Goal: Transaction & Acquisition: Purchase product/service

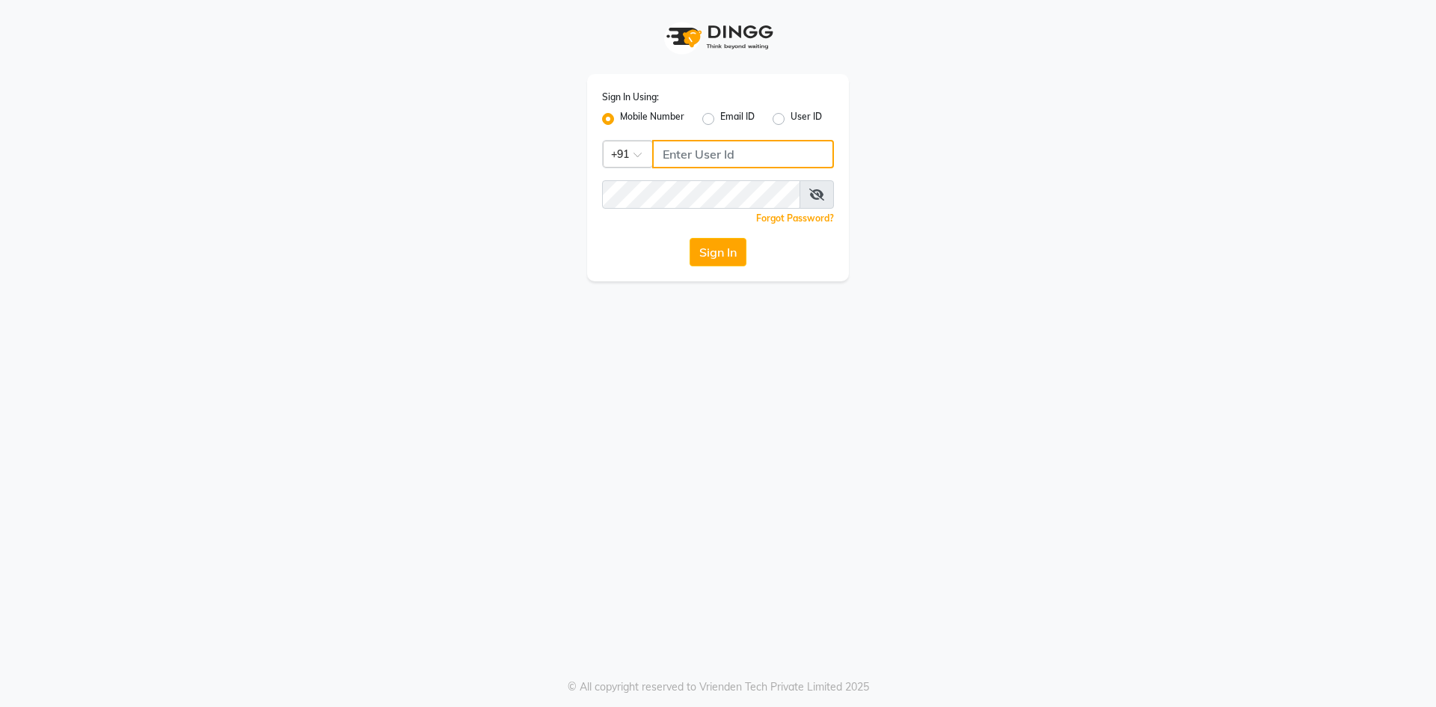
click at [737, 162] on input "Username" at bounding box center [743, 154] width 182 height 28
type input "8977719365"
click at [710, 261] on button "Sign In" at bounding box center [718, 252] width 57 height 28
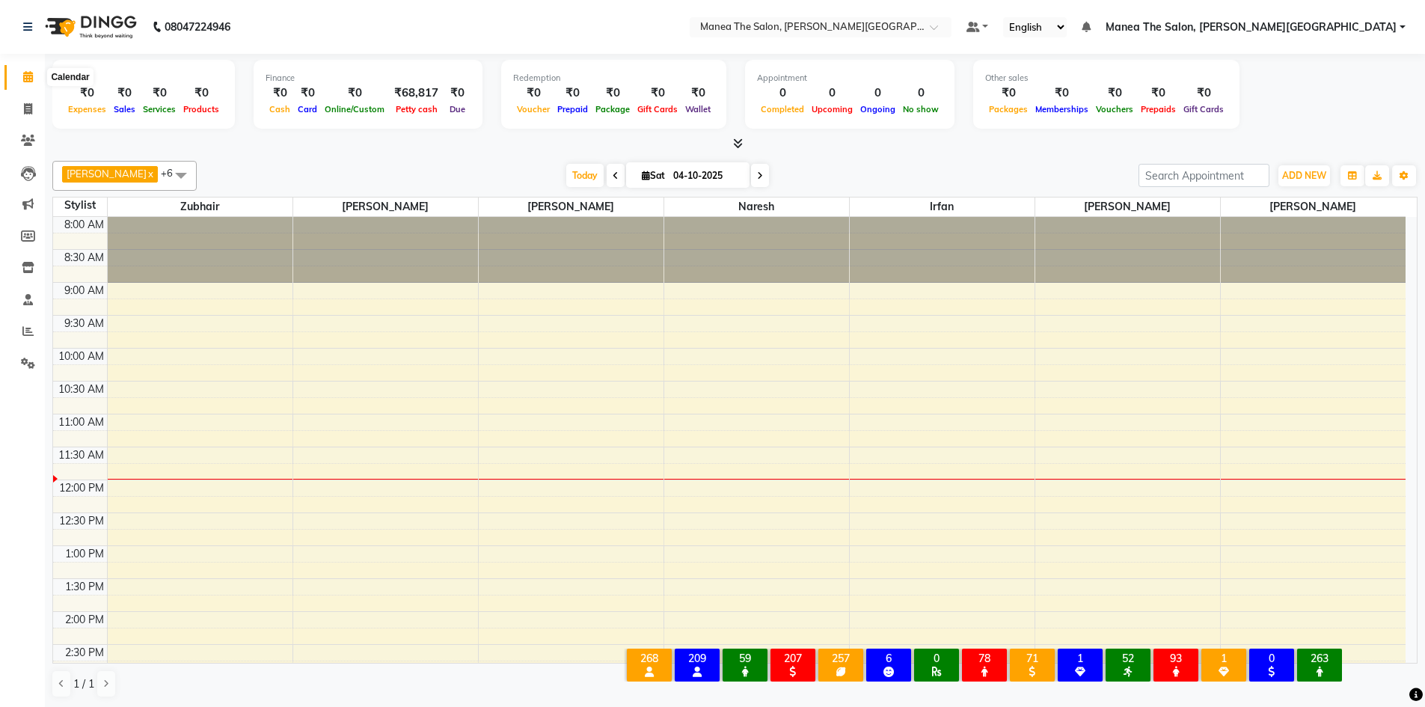
click at [31, 72] on icon at bounding box center [28, 76] width 10 height 11
click at [26, 105] on icon at bounding box center [28, 108] width 8 height 11
select select "service"
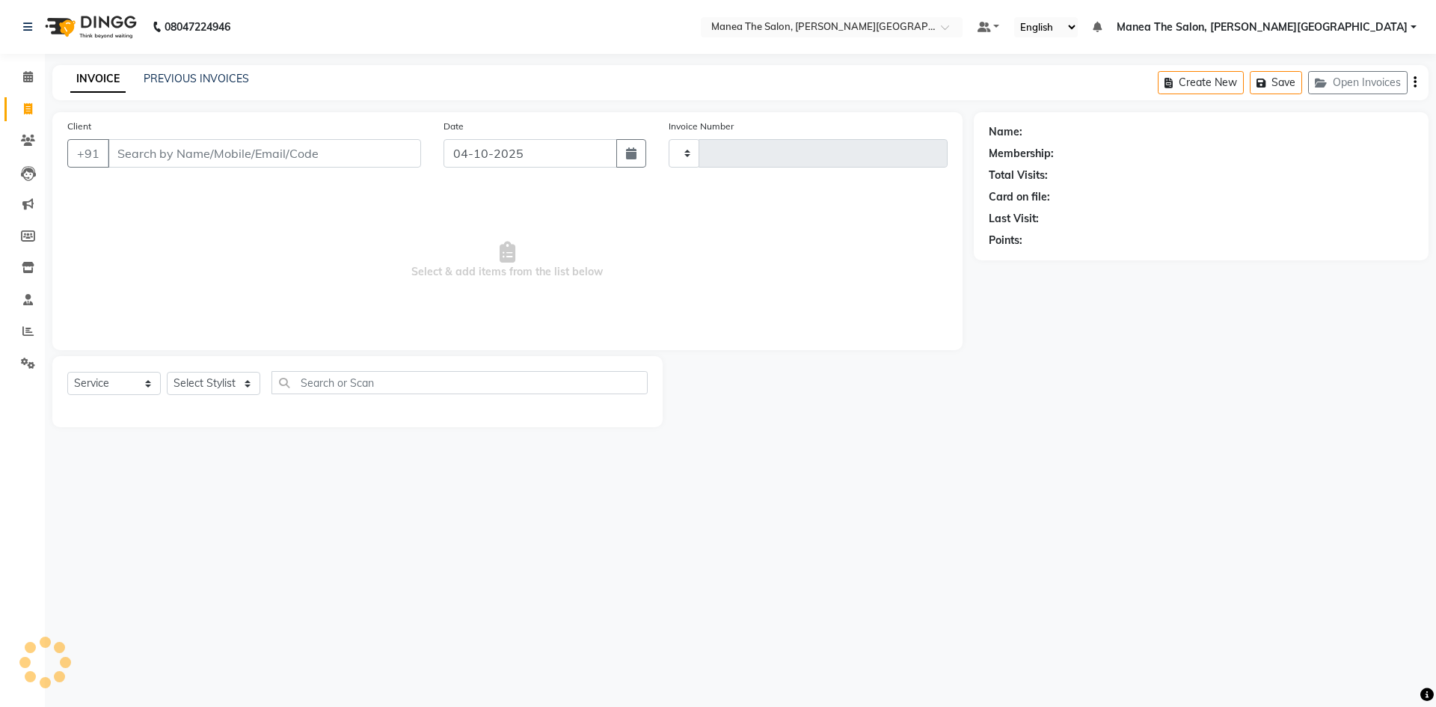
type input "0564"
select select "8762"
click at [244, 385] on select "Select Stylist Akshitha Irfan Manager Naresh Nikhitha Prasanna Sonu Nigam Zubha…" at bounding box center [213, 383] width 93 height 23
select select "89491"
click at [167, 372] on select "Select Stylist Akshitha Irfan Manager Naresh Nikhitha Prasanna Sonu Nigam Zubha…" at bounding box center [213, 383] width 93 height 23
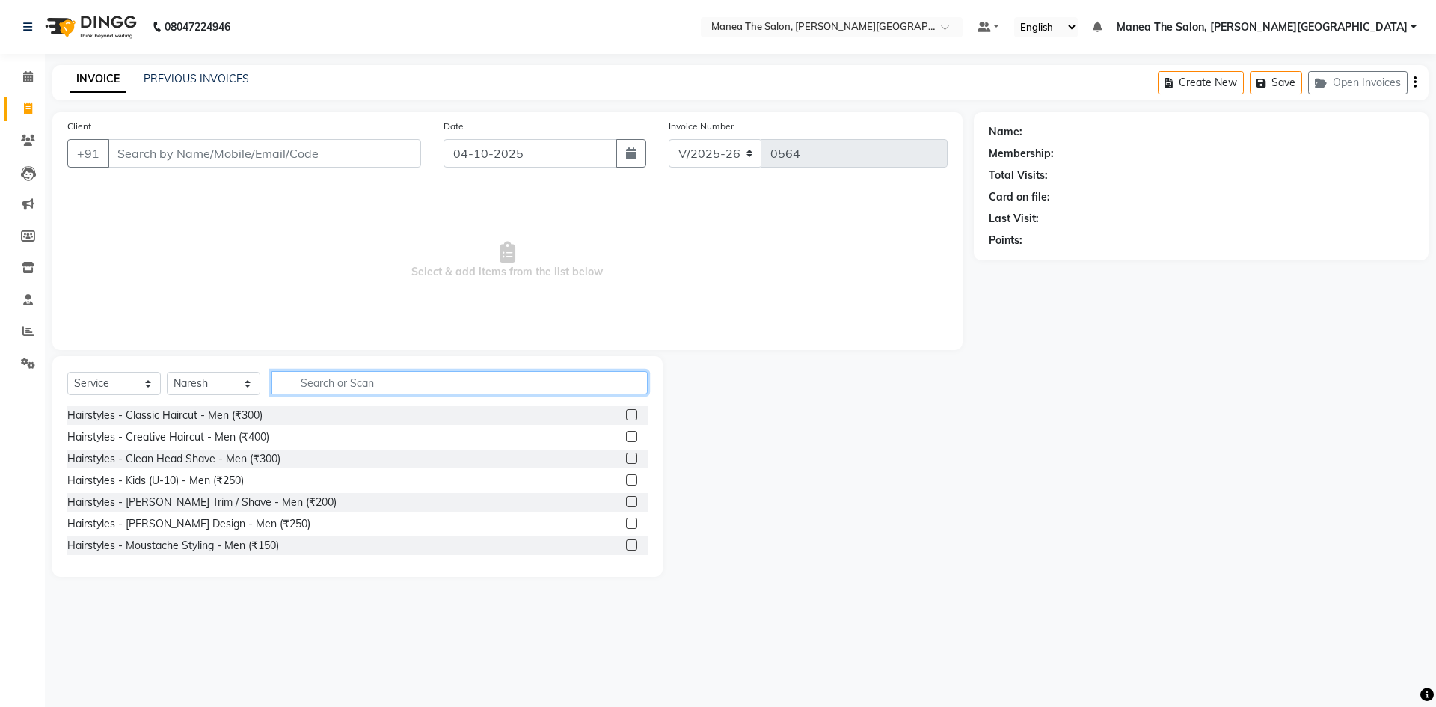
click at [357, 385] on input "text" at bounding box center [459, 382] width 376 height 23
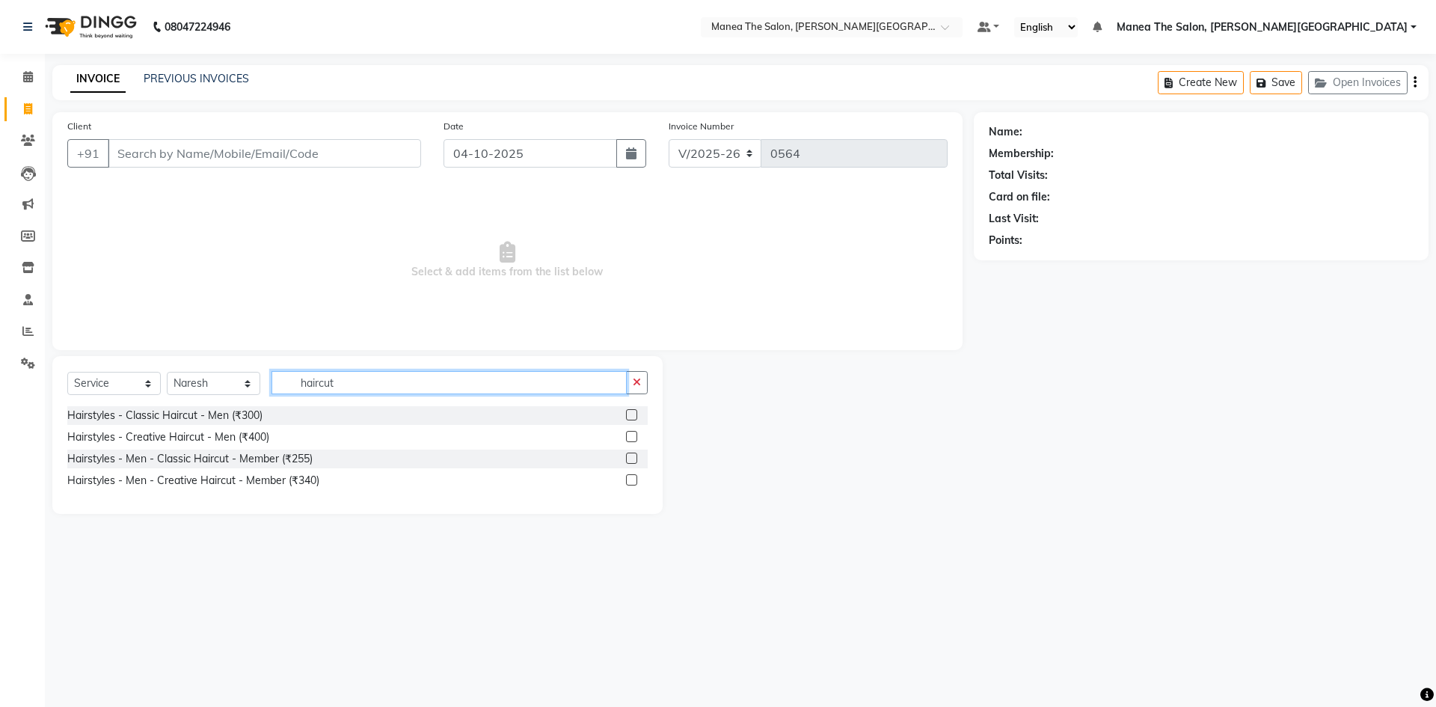
type input "haircut"
click at [627, 457] on label at bounding box center [631, 457] width 11 height 11
click at [627, 457] on input "checkbox" at bounding box center [631, 459] width 10 height 10
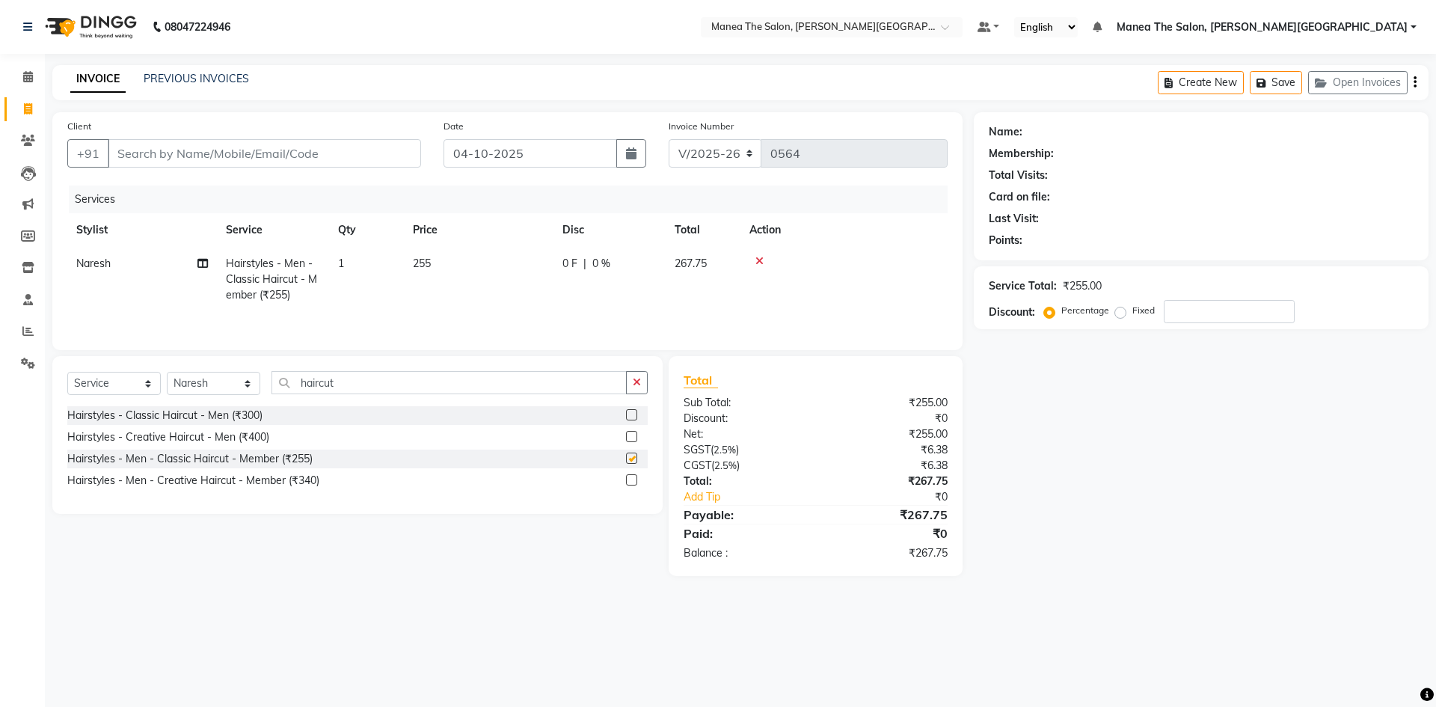
checkbox input "false"
click at [343, 260] on span "1" at bounding box center [341, 263] width 6 height 13
select select "89491"
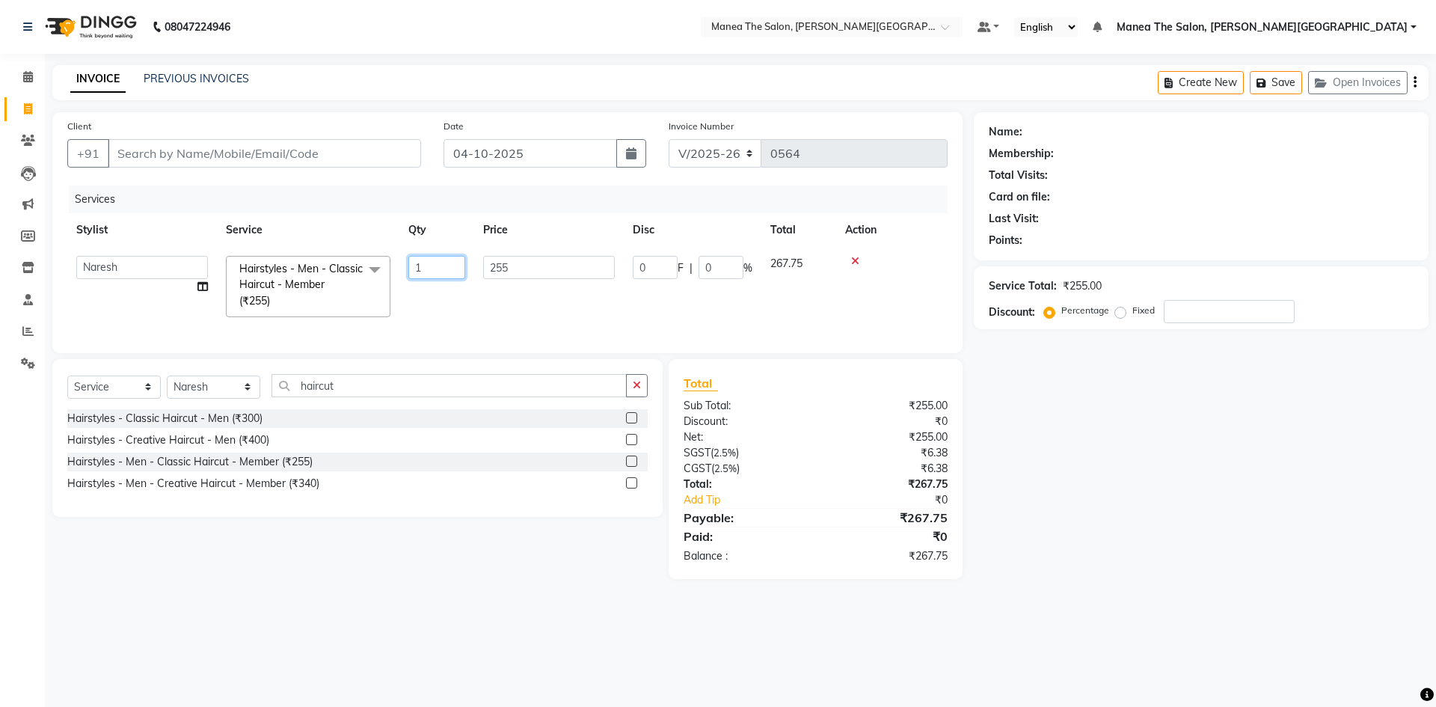
click at [424, 265] on input "1" at bounding box center [436, 267] width 57 height 23
type input "2"
click at [434, 268] on input "2" at bounding box center [436, 267] width 57 height 23
type input "1"
click at [1099, 402] on div "Name: Membership: Total Visits: Card on file: Last Visit: Points: Service Total…" at bounding box center [1207, 345] width 466 height 467
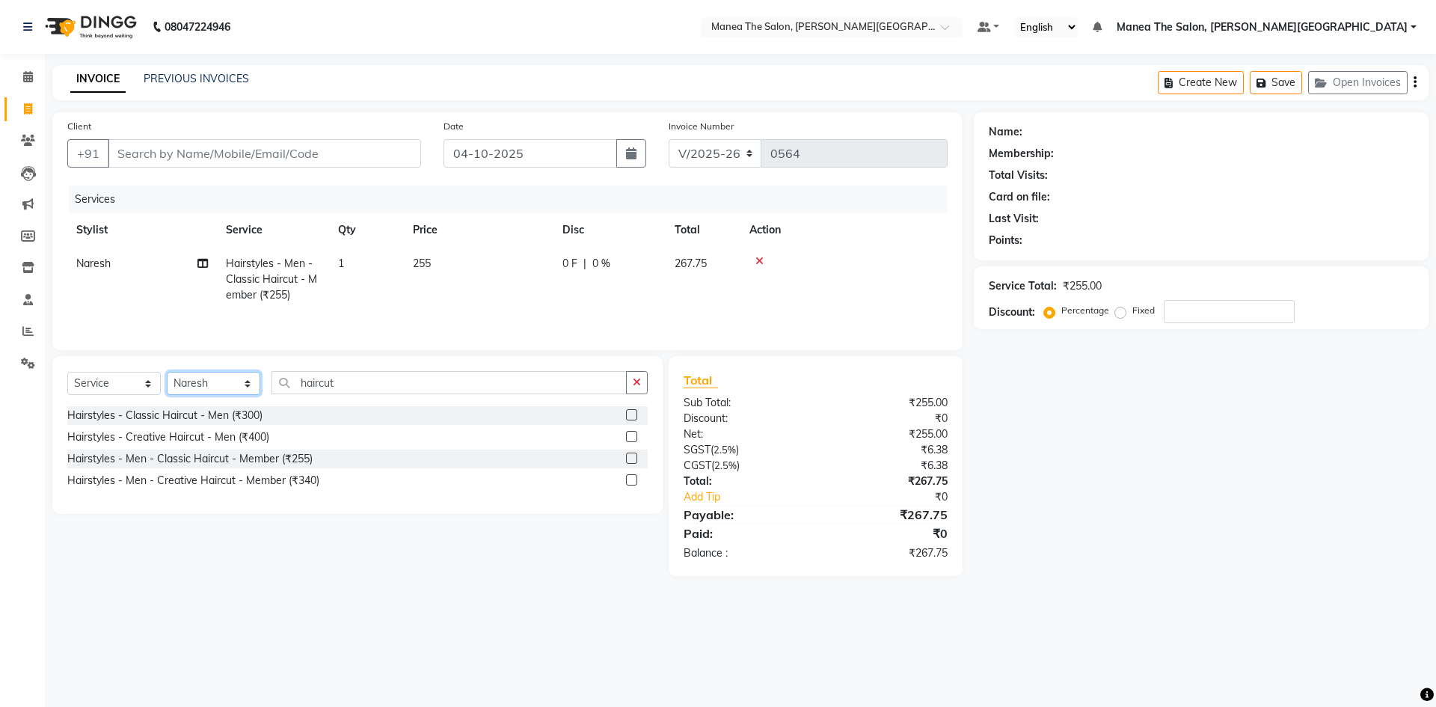
click at [225, 381] on select "Select Stylist Akshitha Irfan Manager Naresh Nikhitha Prasanna Sonu Nigam Zubha…" at bounding box center [213, 383] width 93 height 23
select select "89492"
click at [167, 372] on select "Select Stylist Akshitha Irfan Manager Naresh Nikhitha Prasanna Sonu Nigam Zubha…" at bounding box center [213, 383] width 93 height 23
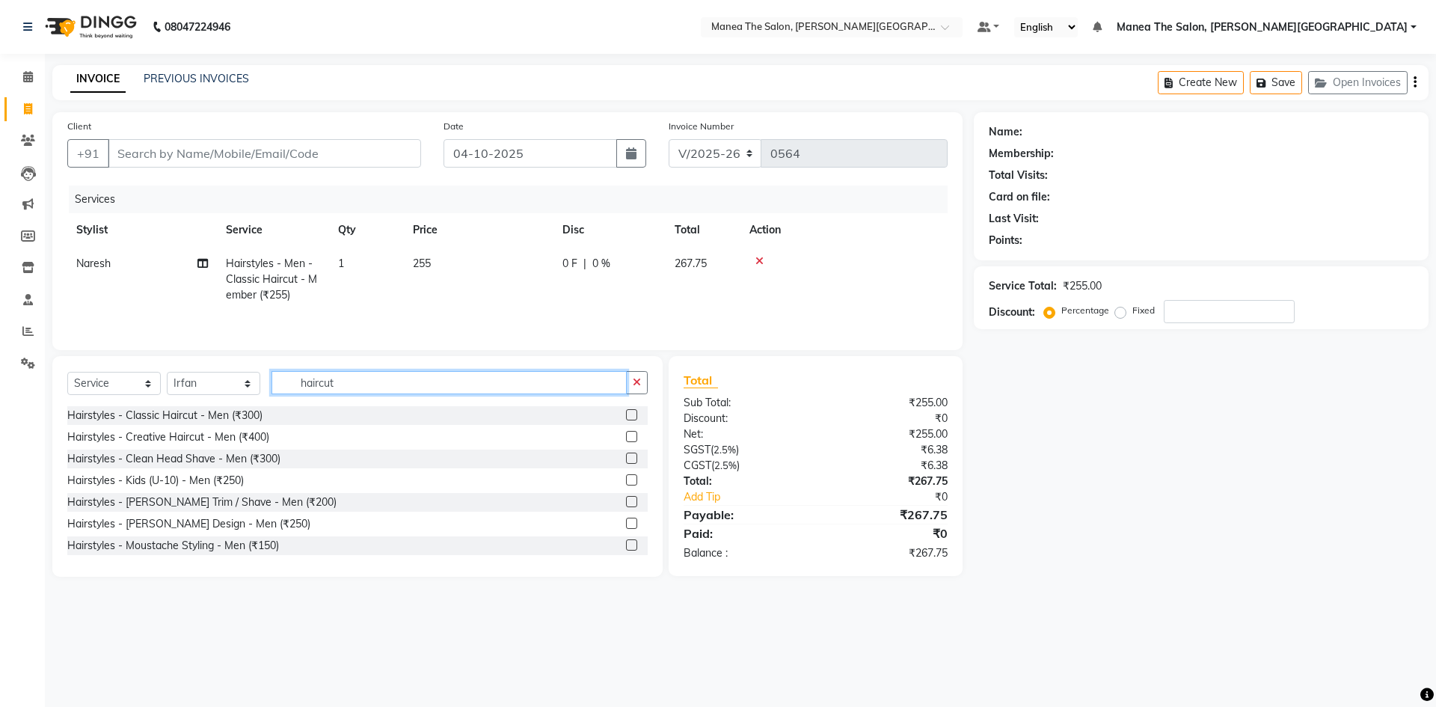
click at [493, 382] on input "haircut" at bounding box center [448, 382] width 355 height 23
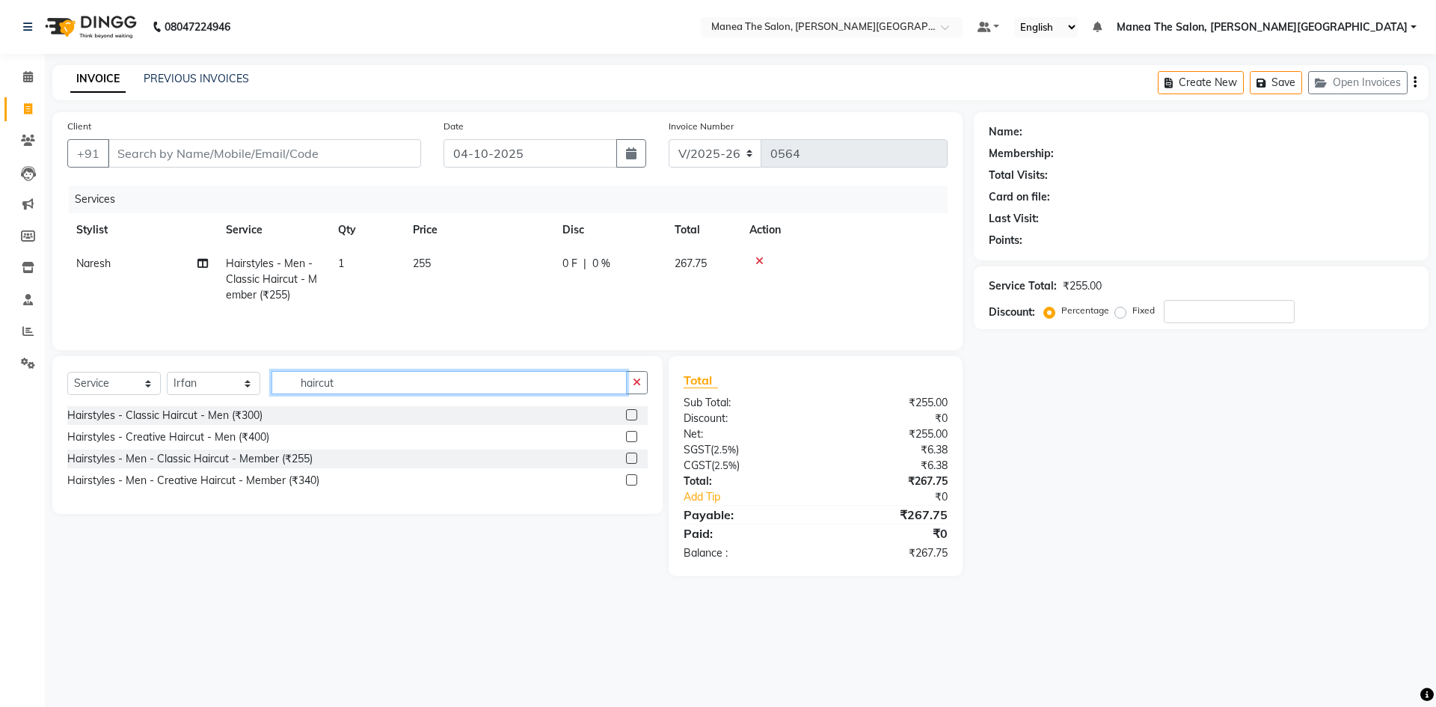
type input "haircut"
click at [630, 458] on label at bounding box center [631, 457] width 11 height 11
click at [630, 458] on input "checkbox" at bounding box center [631, 459] width 10 height 10
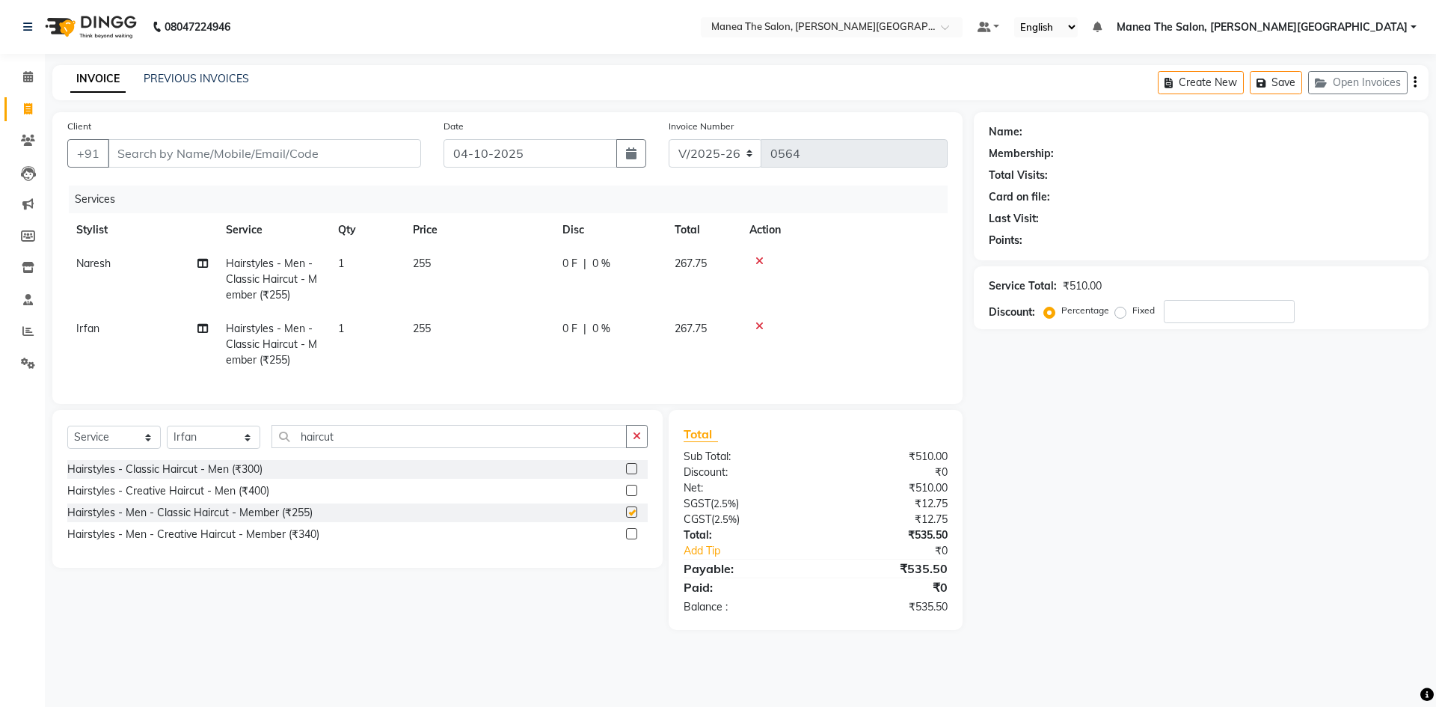
checkbox input "false"
click at [307, 153] on input "Client" at bounding box center [264, 153] width 313 height 28
type input "9"
type input "0"
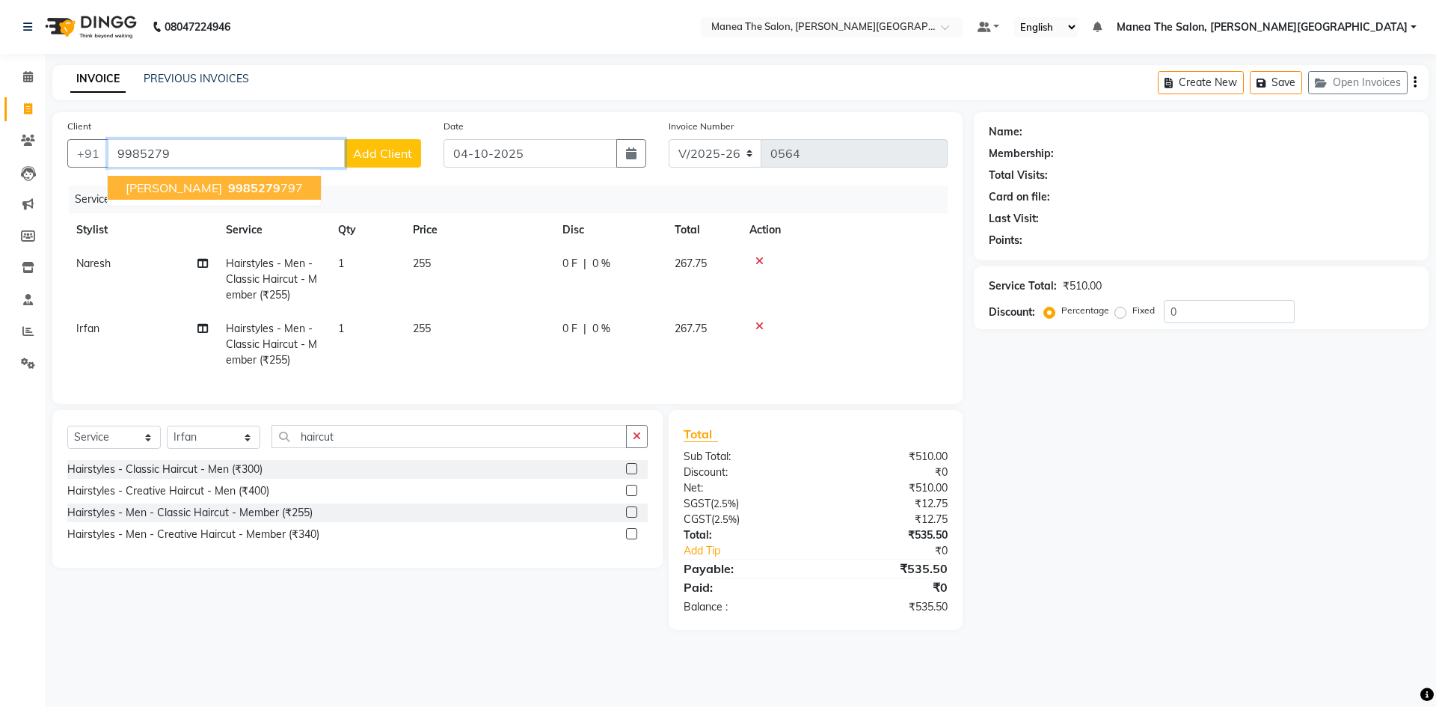
click at [228, 182] on span "9985279" at bounding box center [254, 187] width 52 height 15
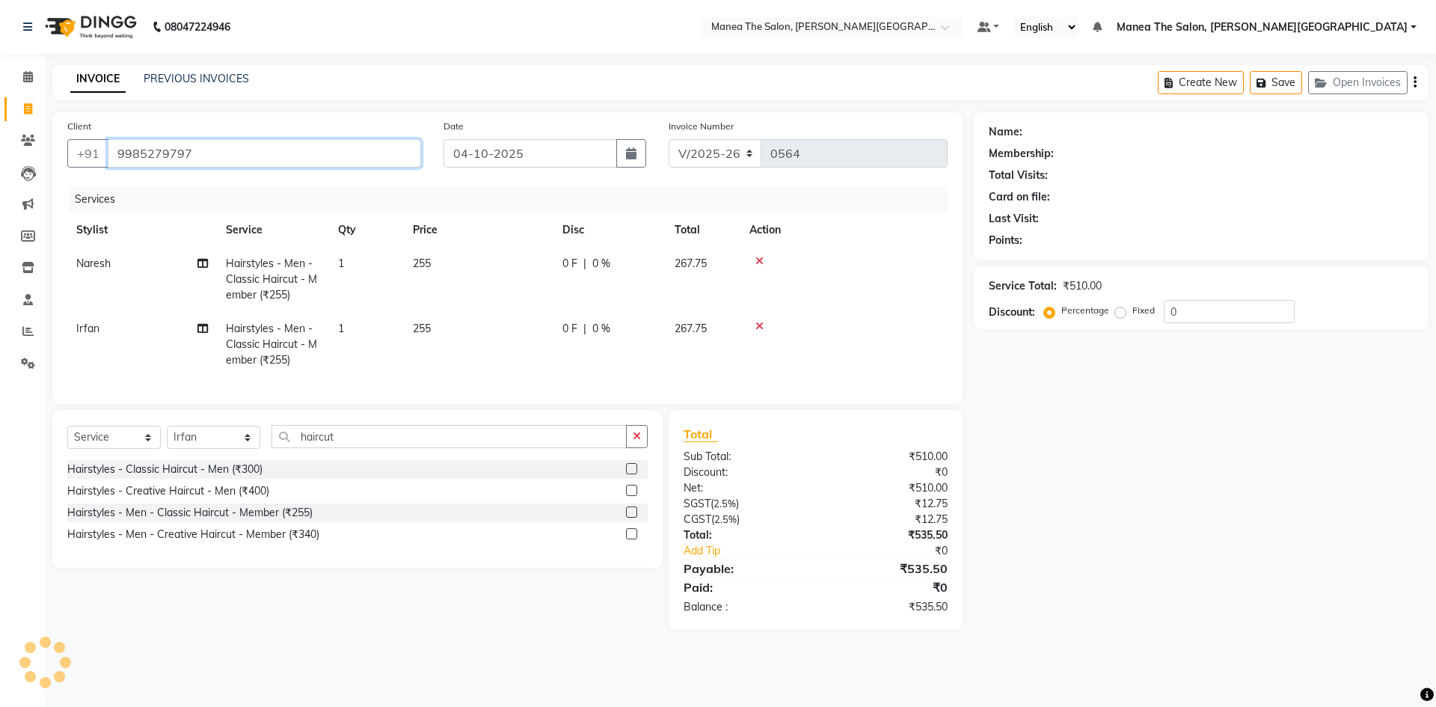
type input "9985279797"
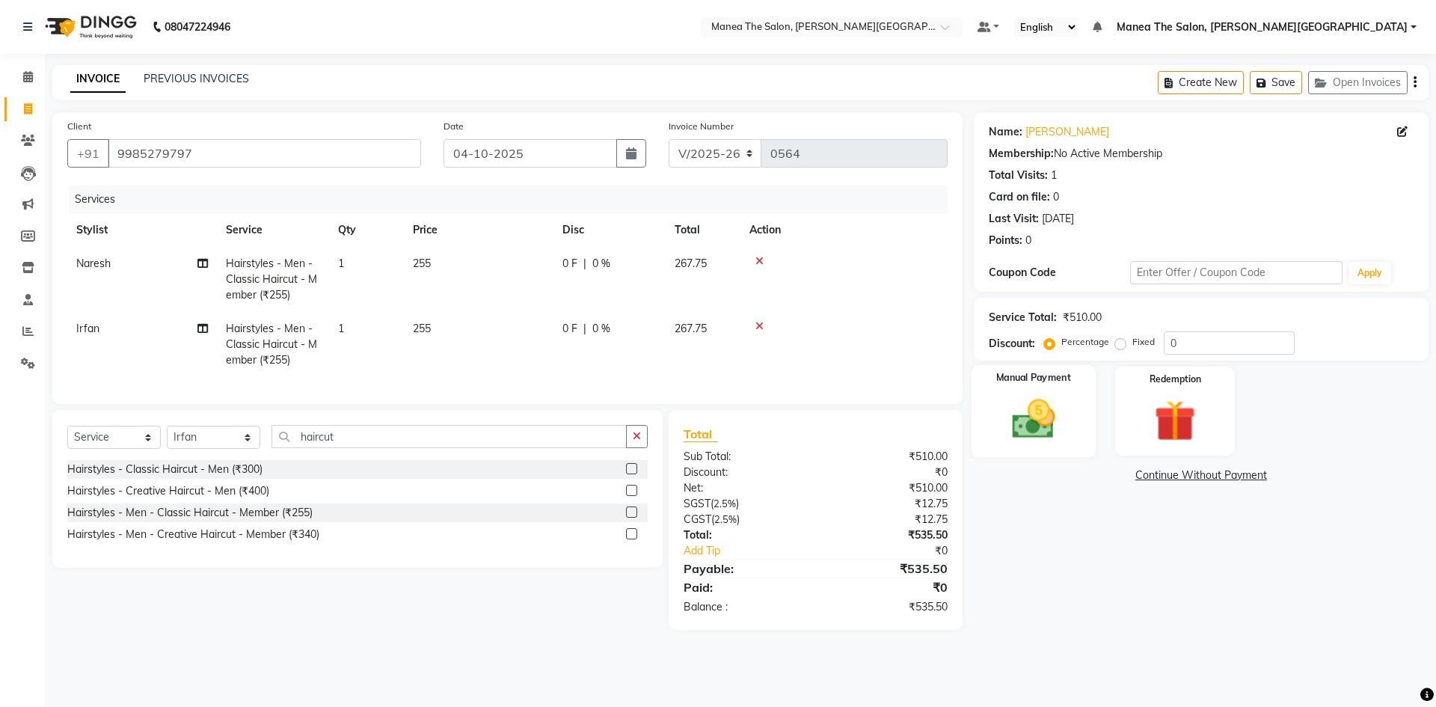
click at [1032, 413] on img at bounding box center [1033, 418] width 70 height 49
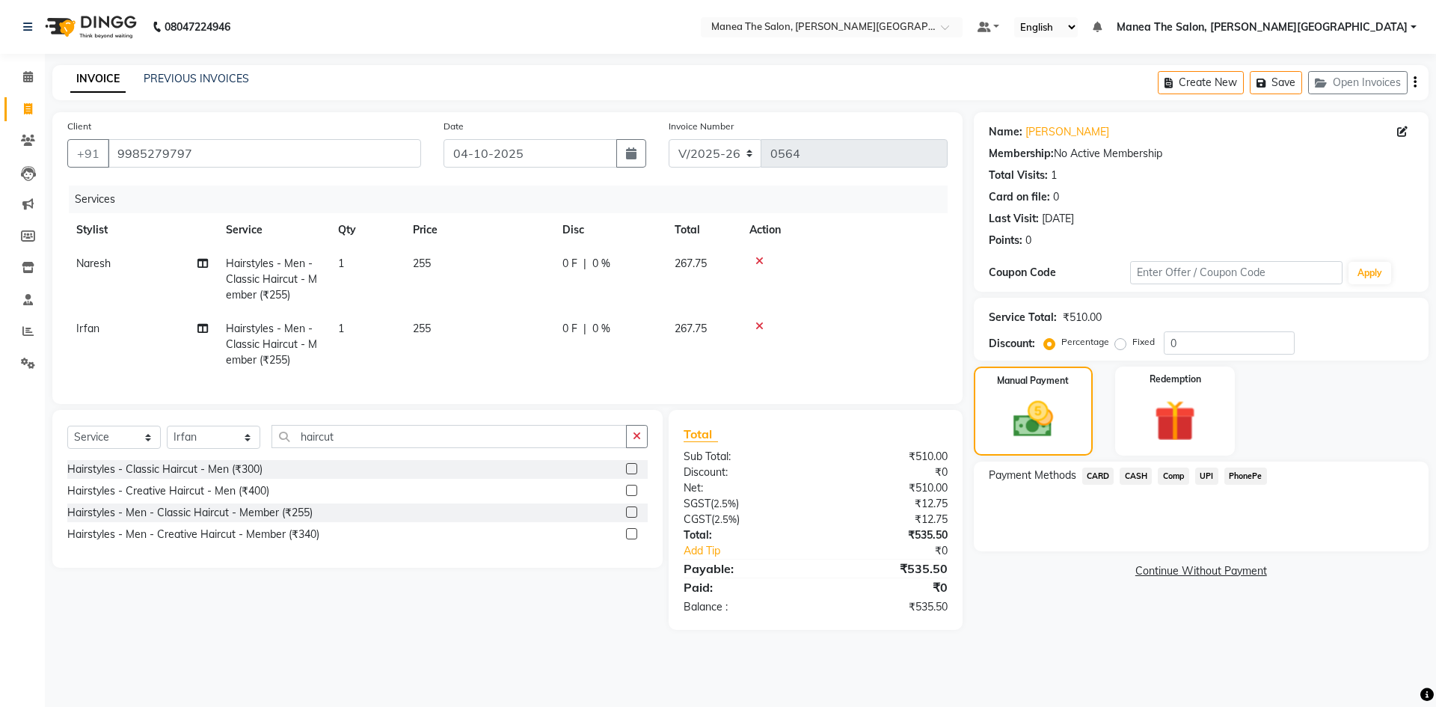
click at [429, 262] on span "255" at bounding box center [422, 263] width 18 height 13
select select "89491"
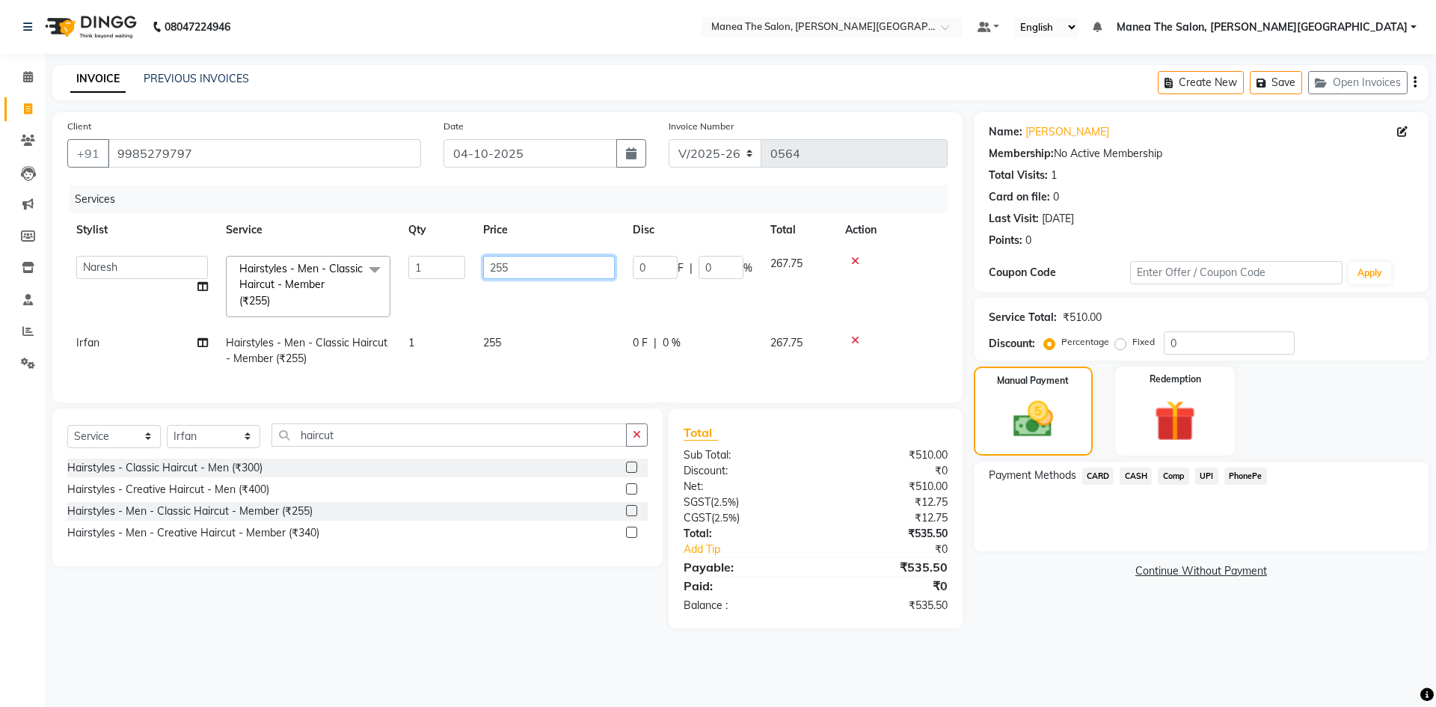
click at [528, 274] on input "255" at bounding box center [549, 267] width 132 height 23
type input "210"
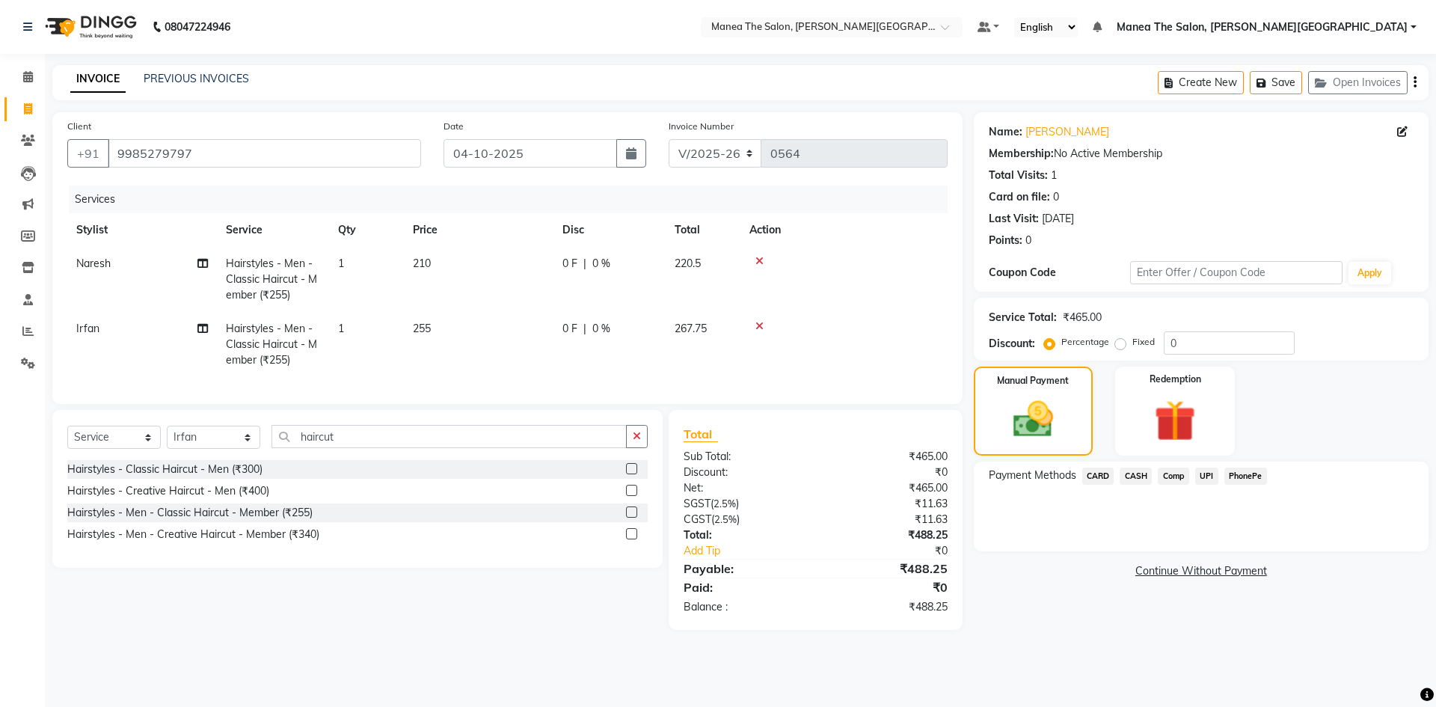
click at [492, 343] on td "255" at bounding box center [479, 344] width 150 height 65
select select "89492"
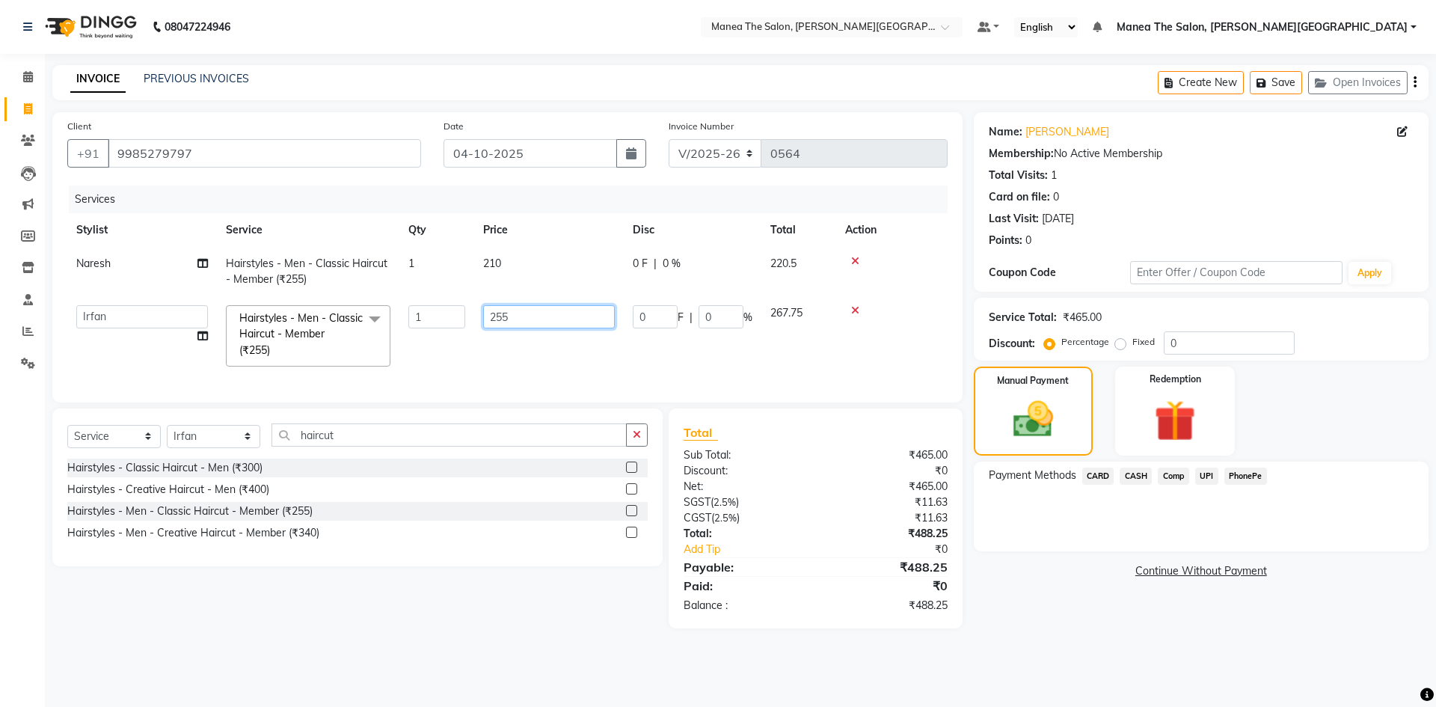
click at [565, 317] on input "255" at bounding box center [549, 316] width 132 height 23
type input "210"
click at [537, 375] on td "210" at bounding box center [549, 335] width 150 height 79
select select "89492"
click at [470, 366] on td "1" at bounding box center [436, 335] width 75 height 79
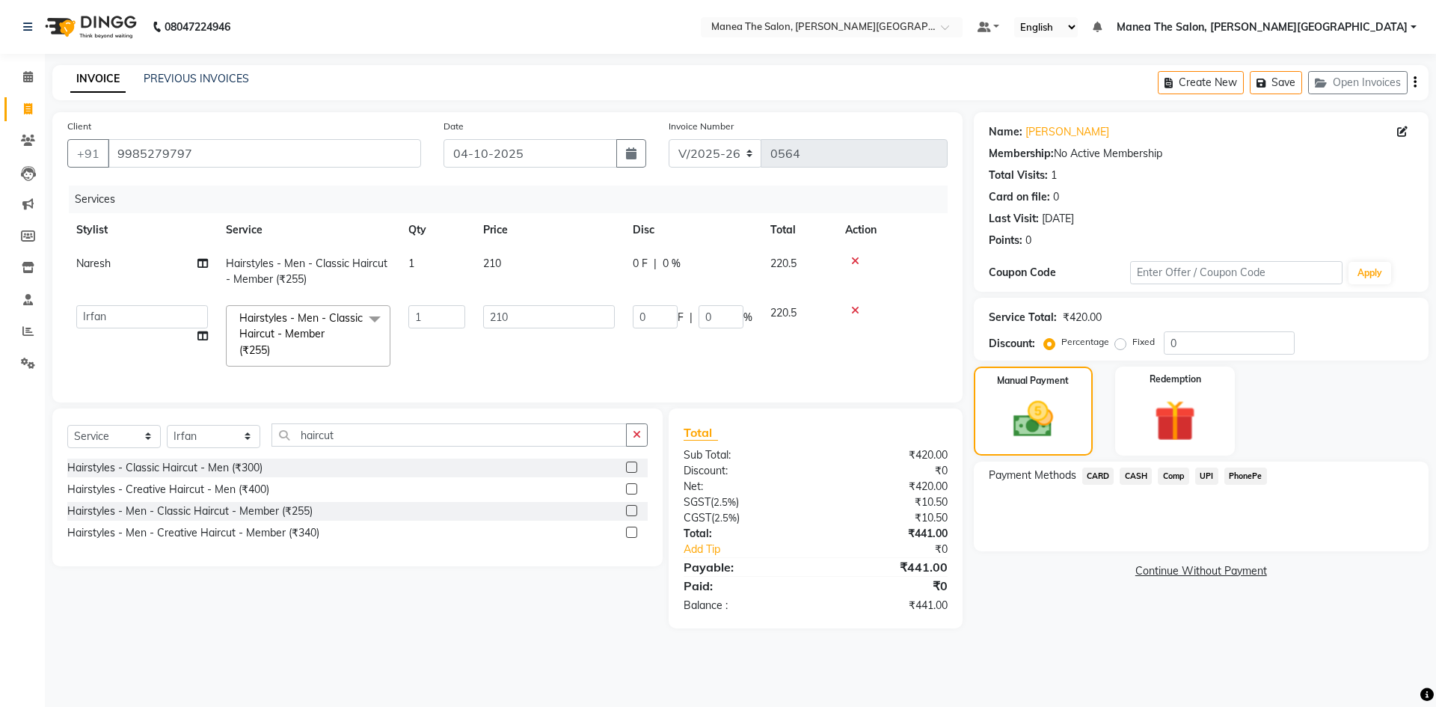
click at [375, 318] on span at bounding box center [375, 319] width 30 height 28
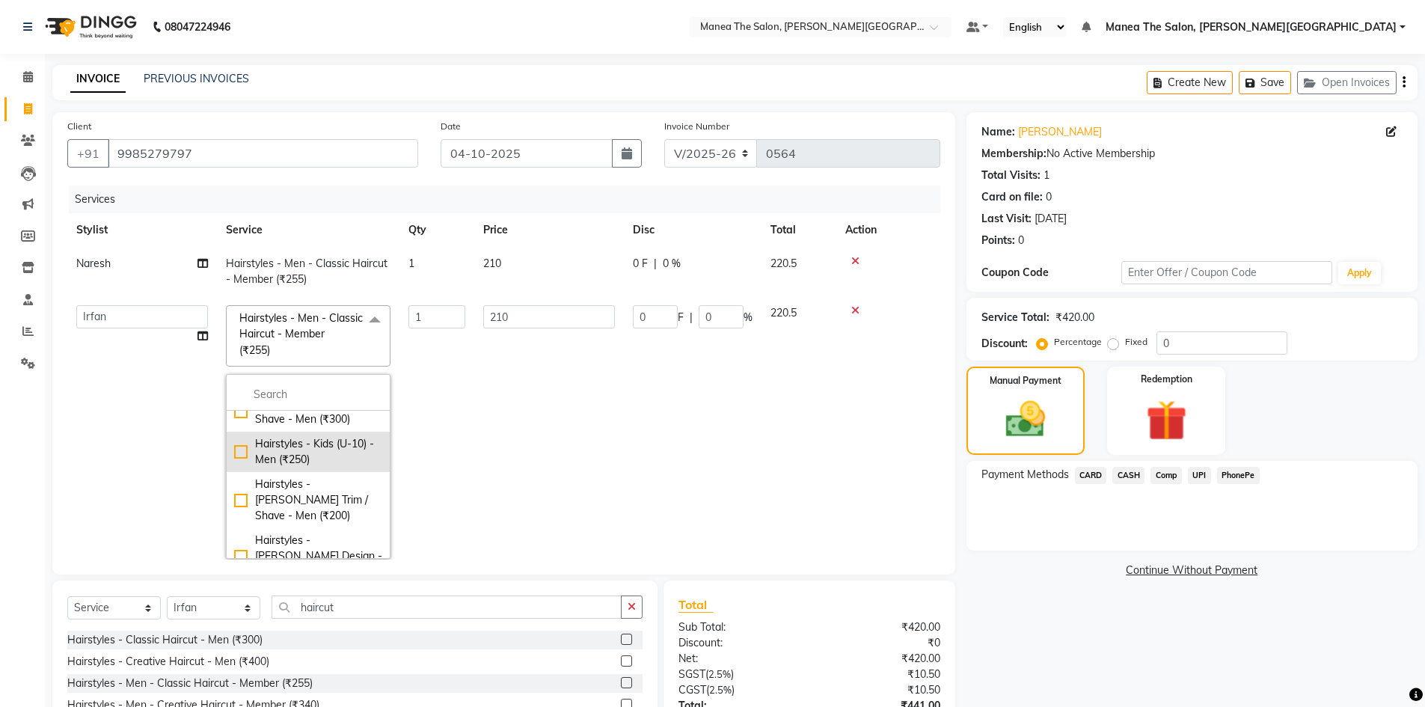
scroll to position [75, 0]
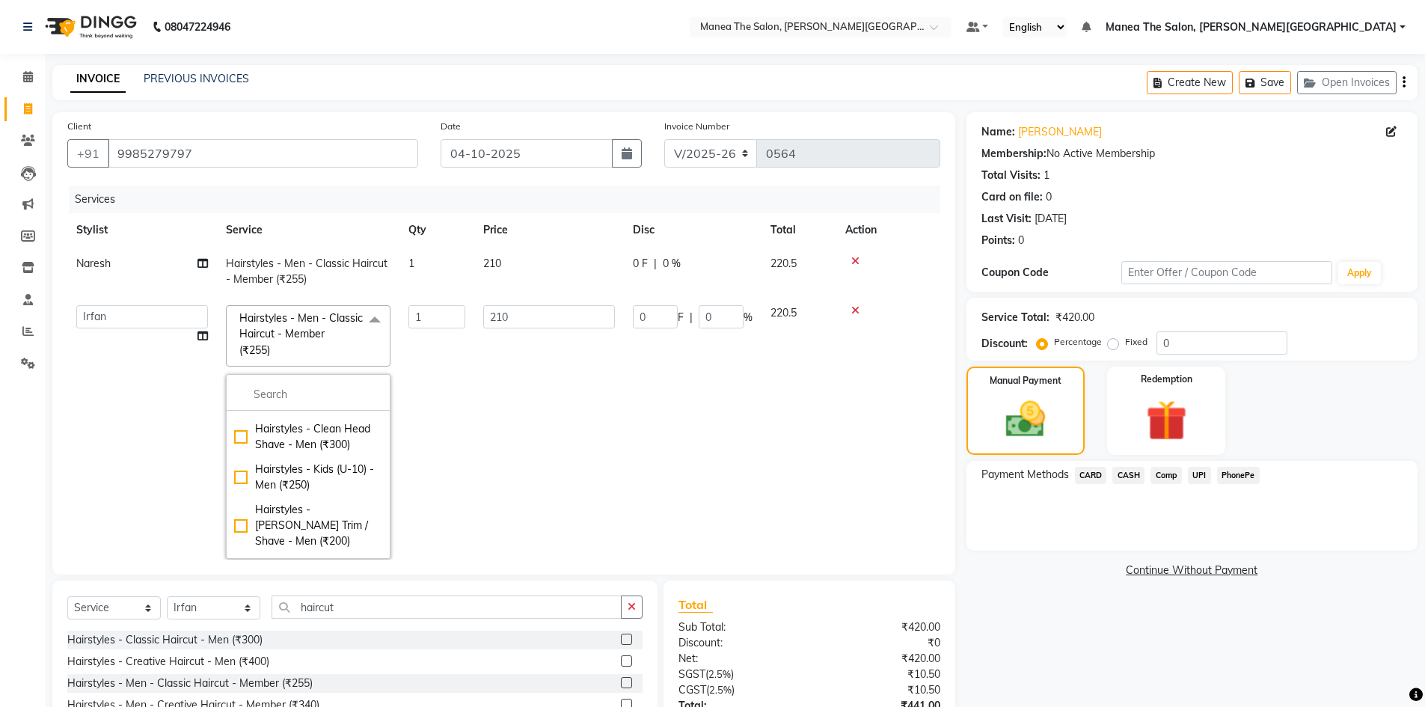
click at [440, 466] on td "1" at bounding box center [436, 431] width 75 height 271
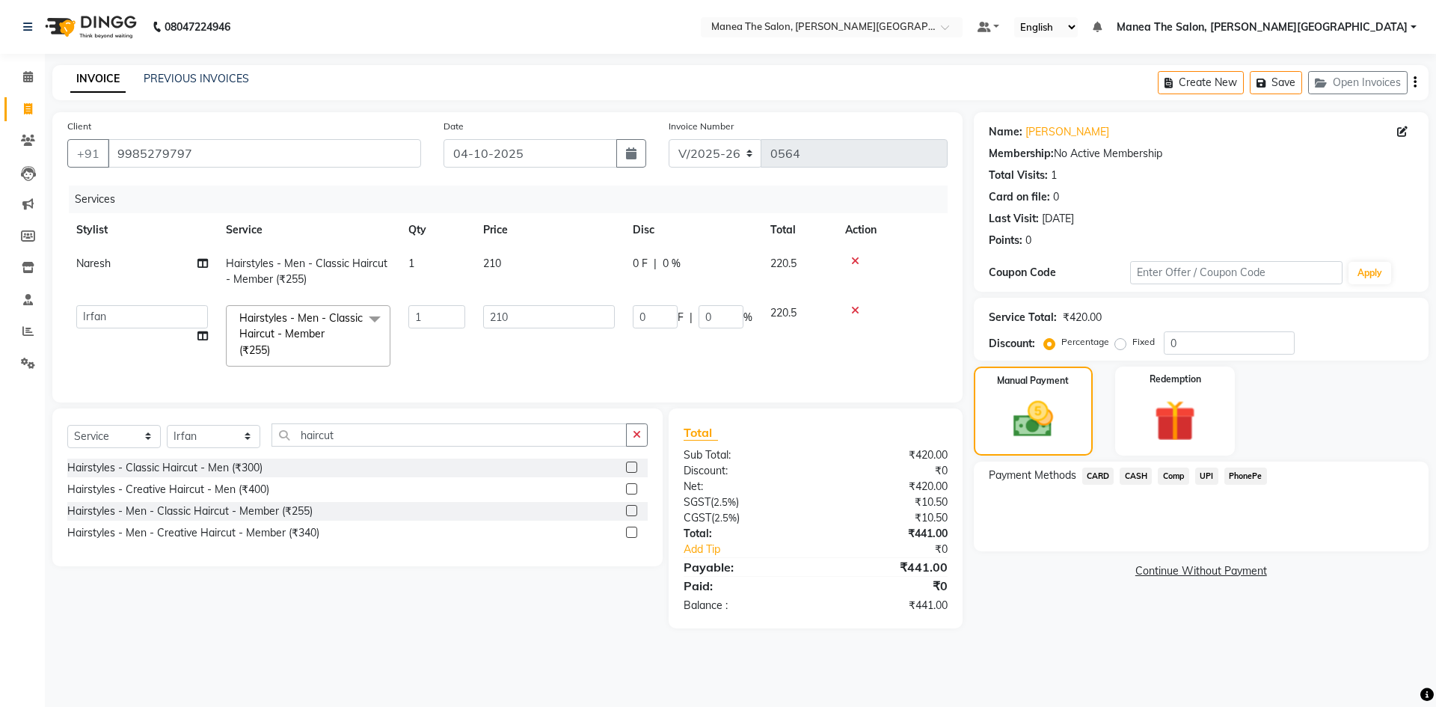
click at [507, 681] on div "08047224946 Select Location × Manea The Salon, Raghavendra Colony Default Panel…" at bounding box center [718, 353] width 1436 height 707
click at [1137, 641] on main "INVOICE PREVIOUS INVOICES Create New Save Open Invoices Client +91 9985279797 D…" at bounding box center [740, 358] width 1391 height 586
click at [1098, 476] on span "CARD" at bounding box center [1098, 475] width 32 height 17
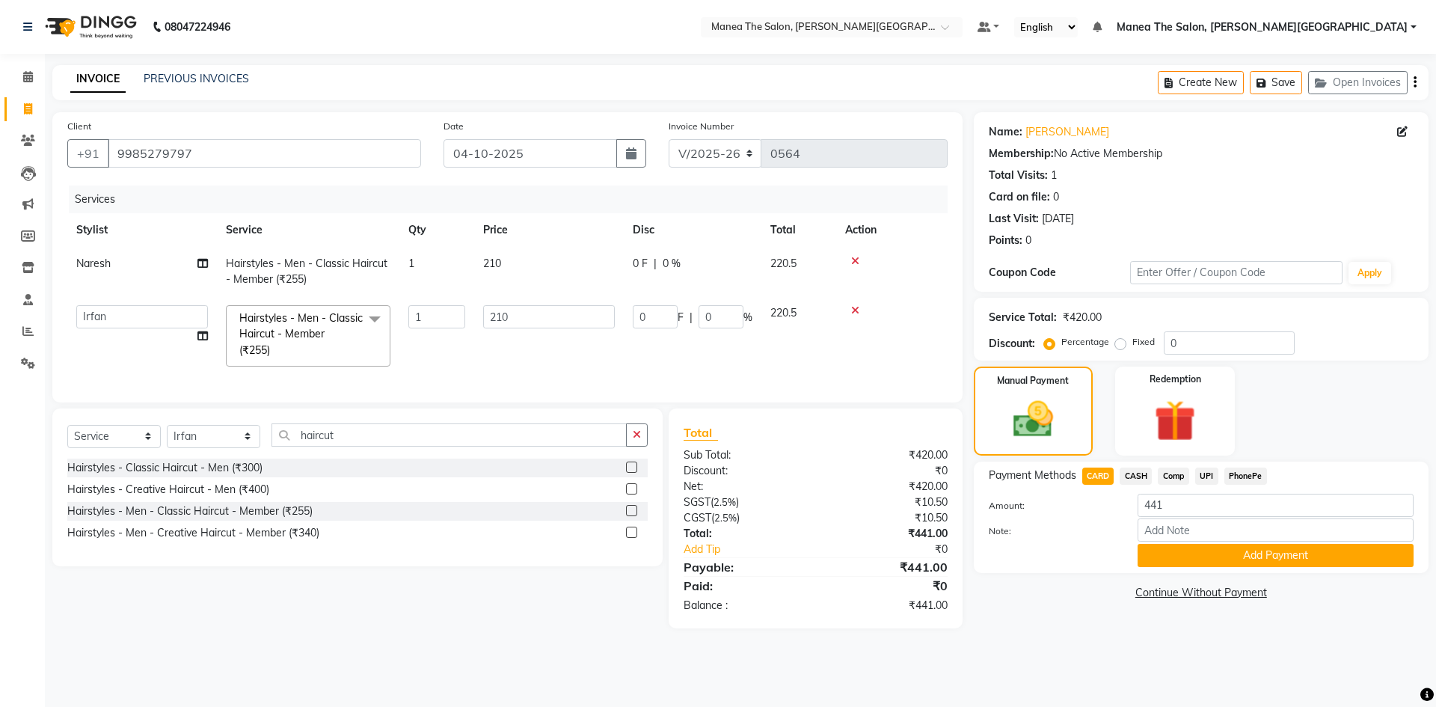
click at [1053, 625] on div "Name: Chaitanya Membership: No Active Membership Total Visits: 1 Card on file: …" at bounding box center [1207, 370] width 466 height 516
click at [1183, 554] on button "Add Payment" at bounding box center [1275, 555] width 276 height 23
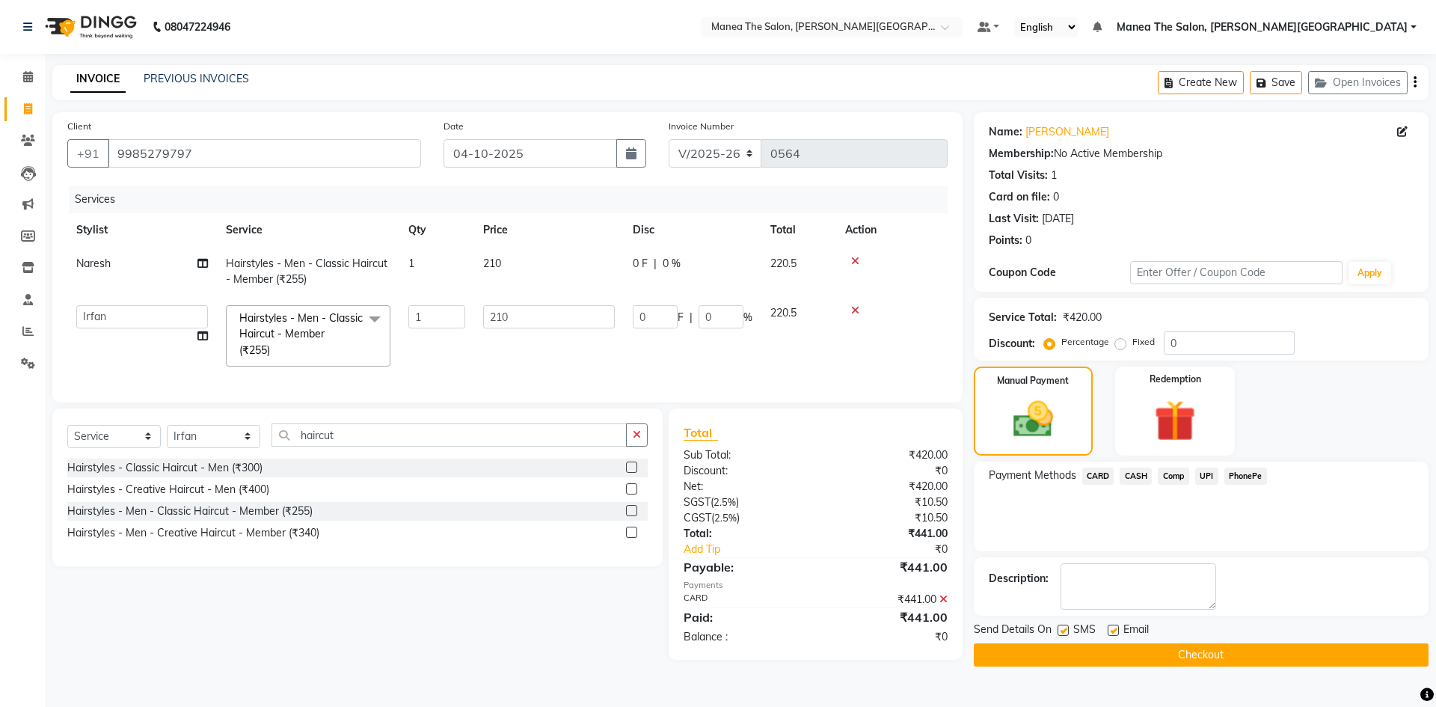
click at [1123, 654] on button "Checkout" at bounding box center [1201, 654] width 455 height 23
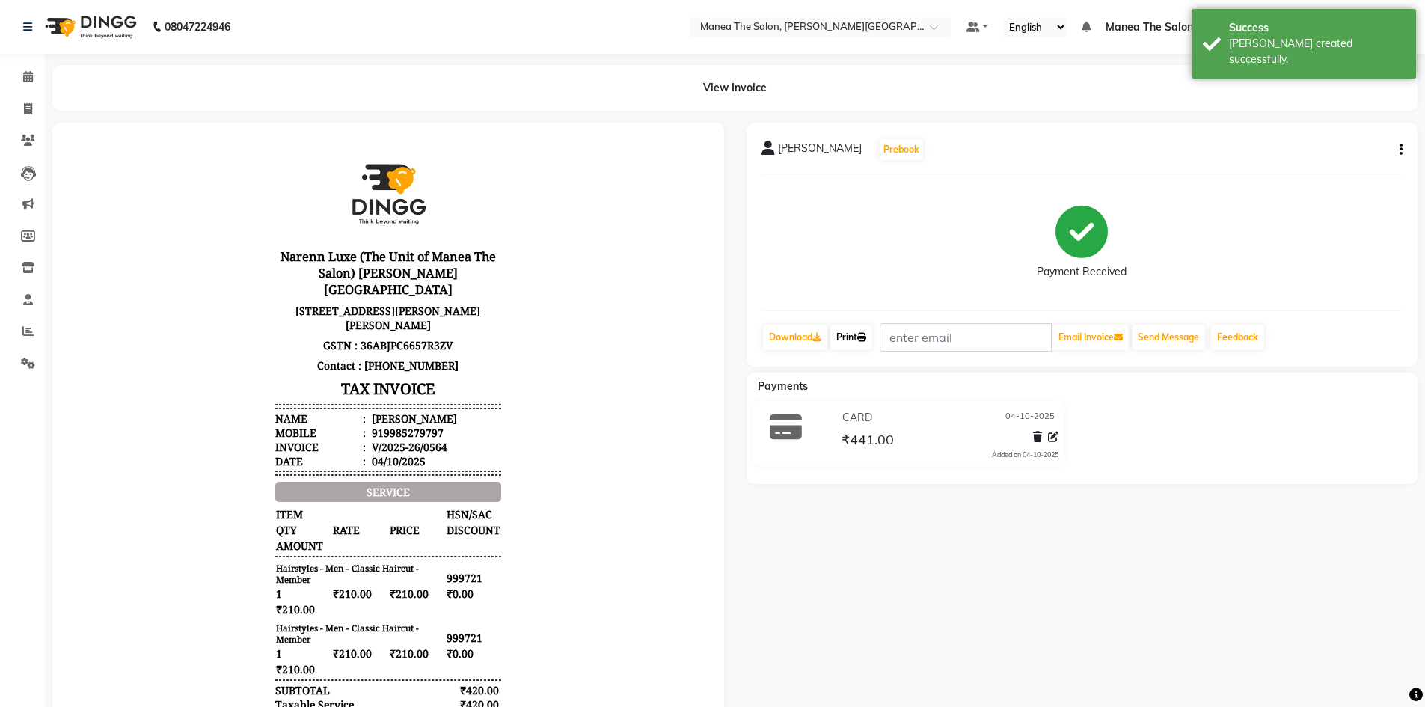
click at [866, 333] on icon at bounding box center [861, 337] width 9 height 9
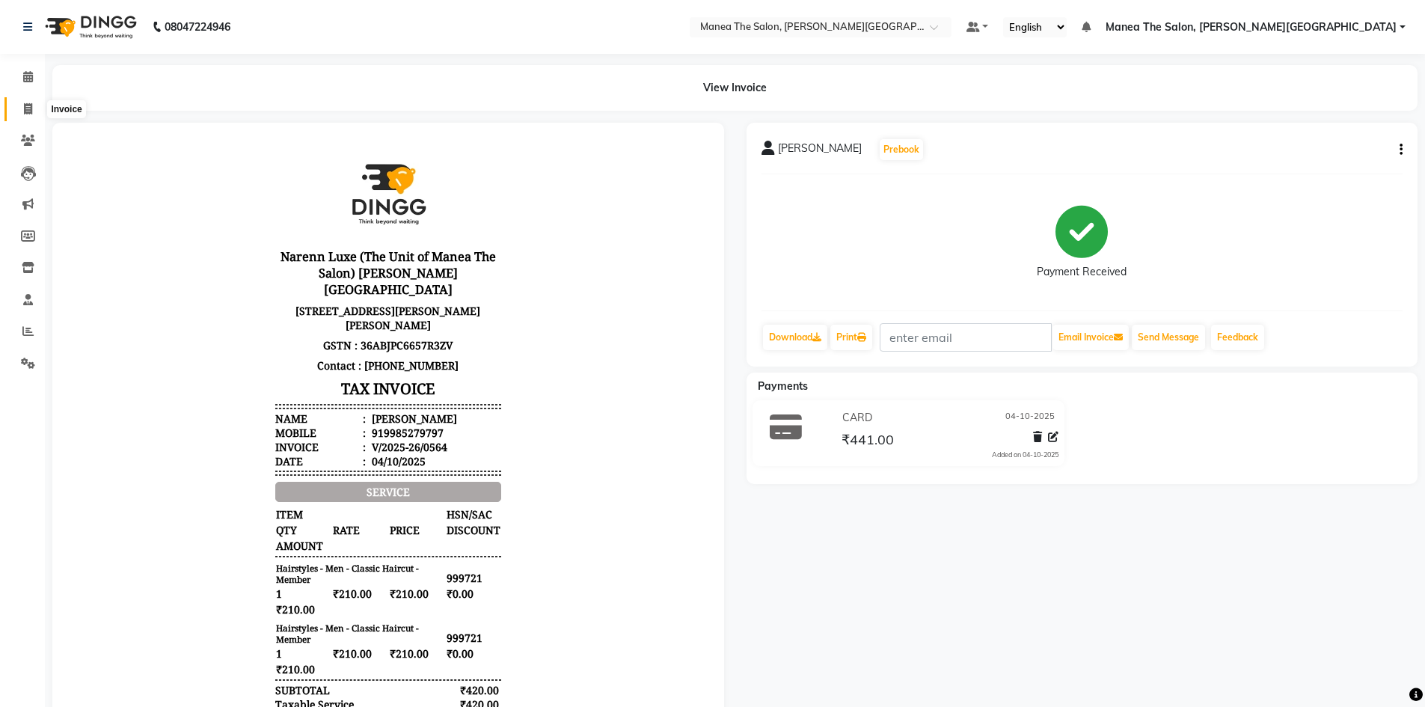
click at [31, 109] on icon at bounding box center [28, 108] width 8 height 11
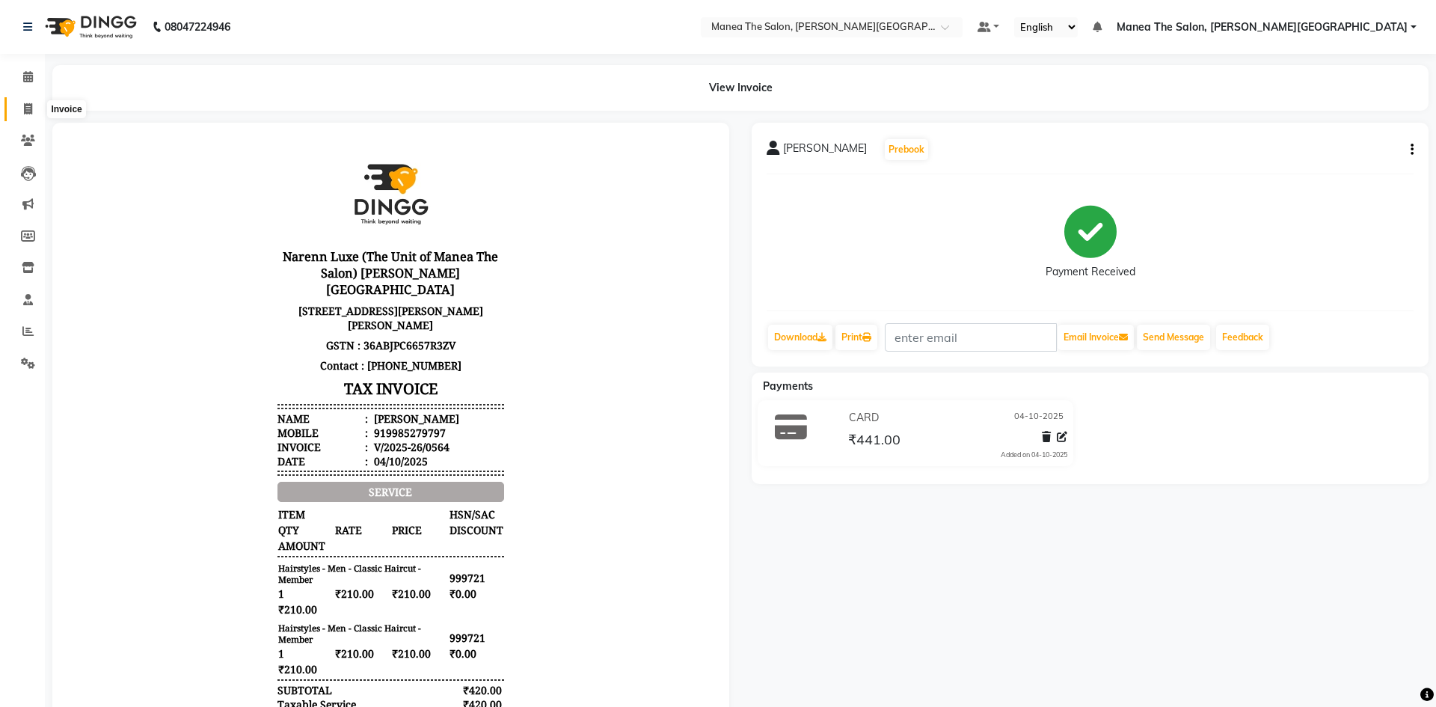
select select "8762"
select select "service"
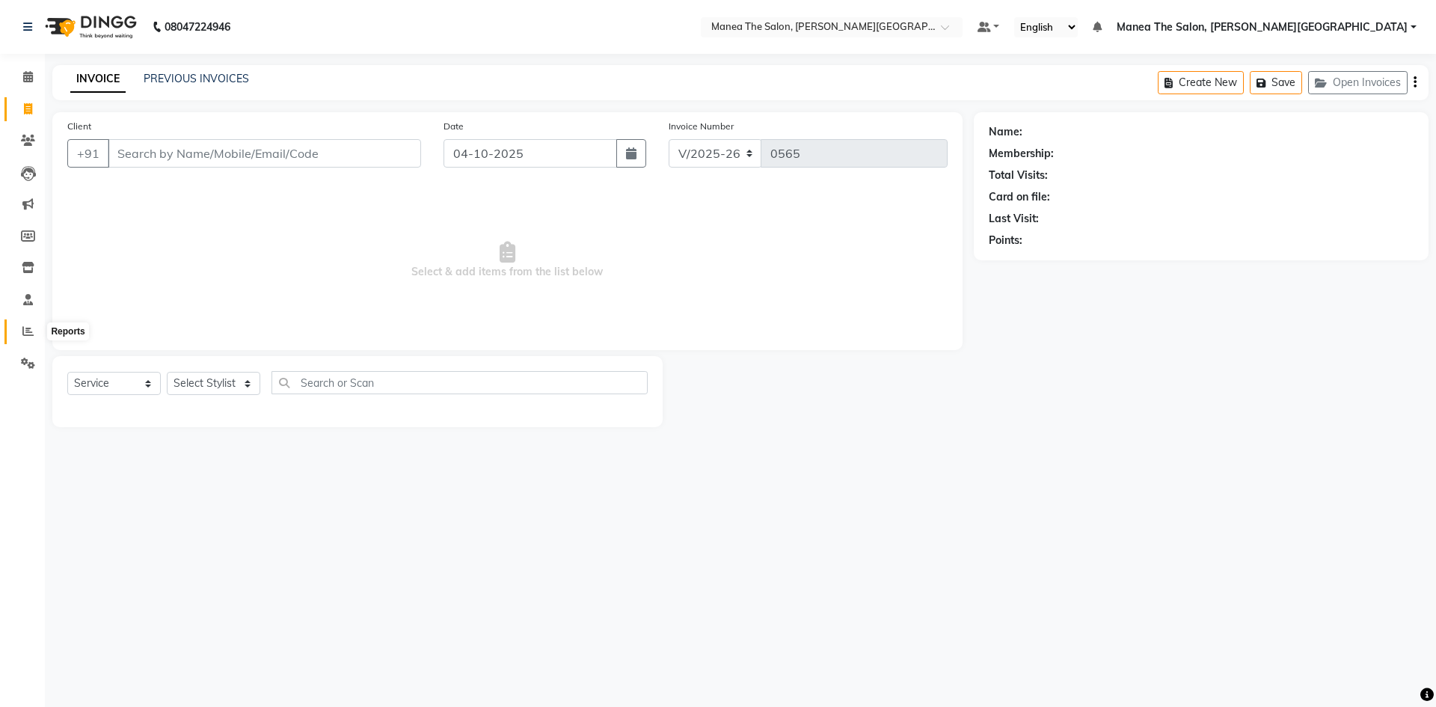
click at [21, 326] on span at bounding box center [28, 331] width 26 height 17
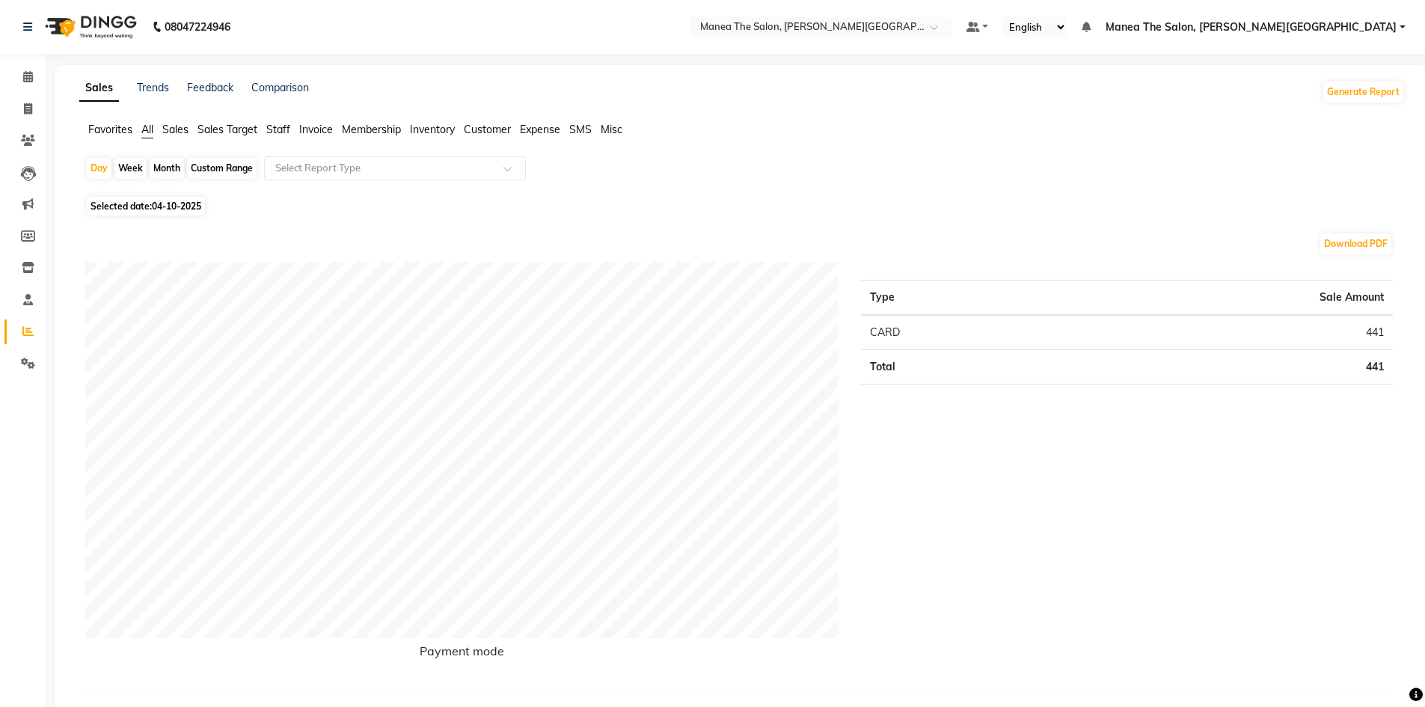
click at [162, 165] on div "Month" at bounding box center [167, 168] width 34 height 21
select select "10"
select select "2025"
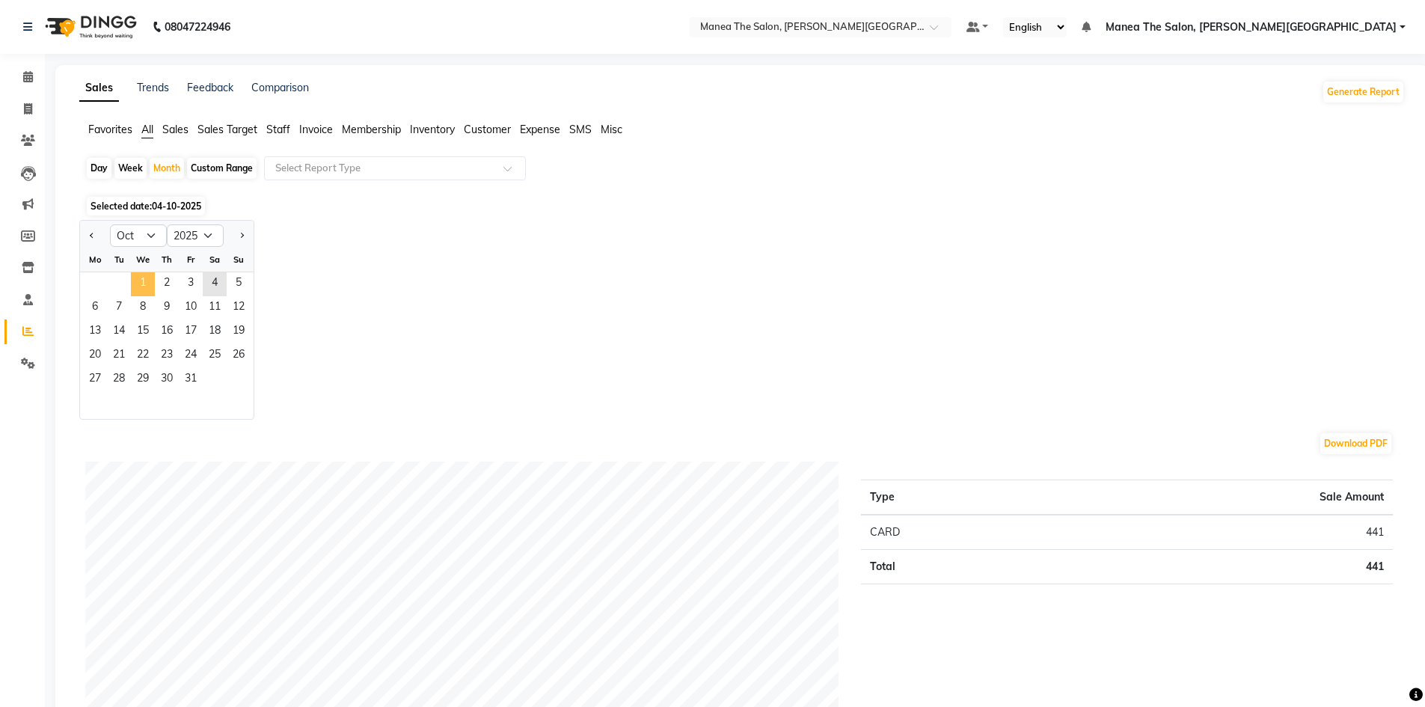
click at [148, 281] on span "1" at bounding box center [143, 284] width 24 height 24
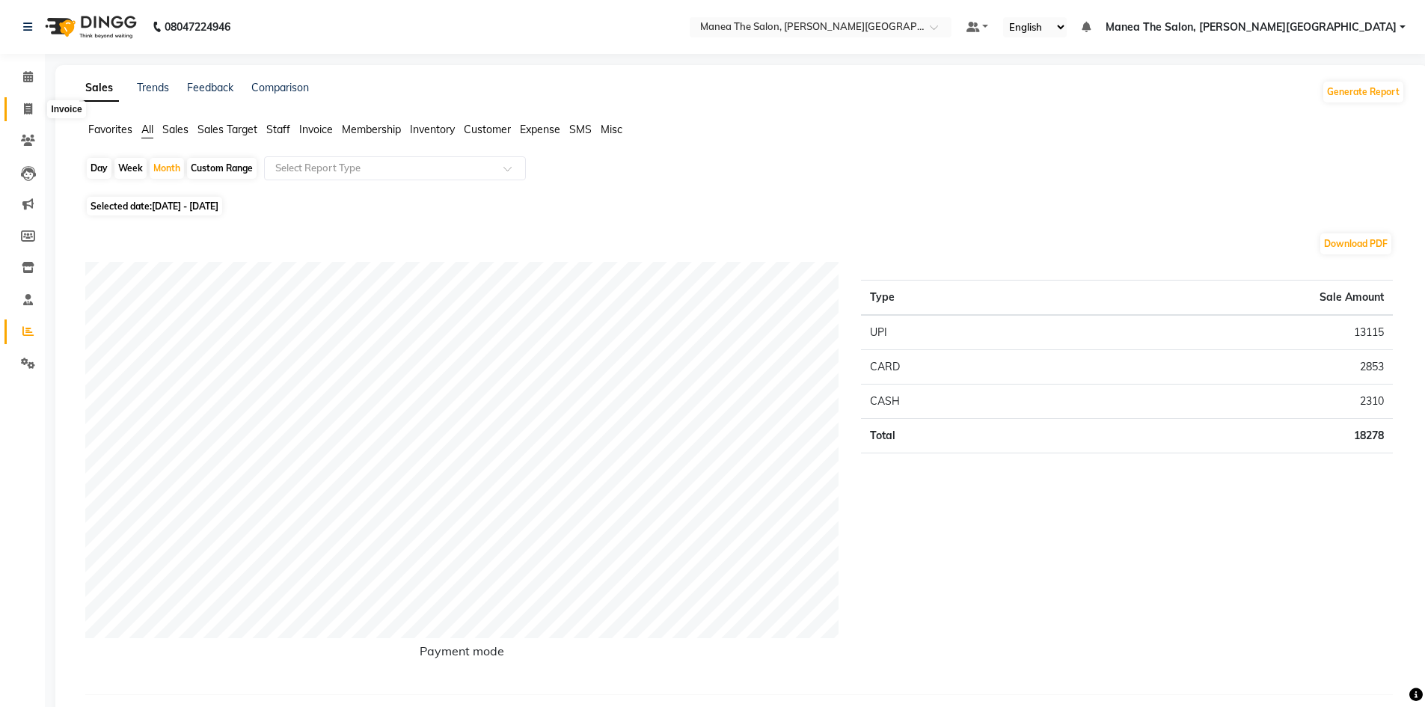
click at [29, 108] on icon at bounding box center [28, 108] width 8 height 11
select select "service"
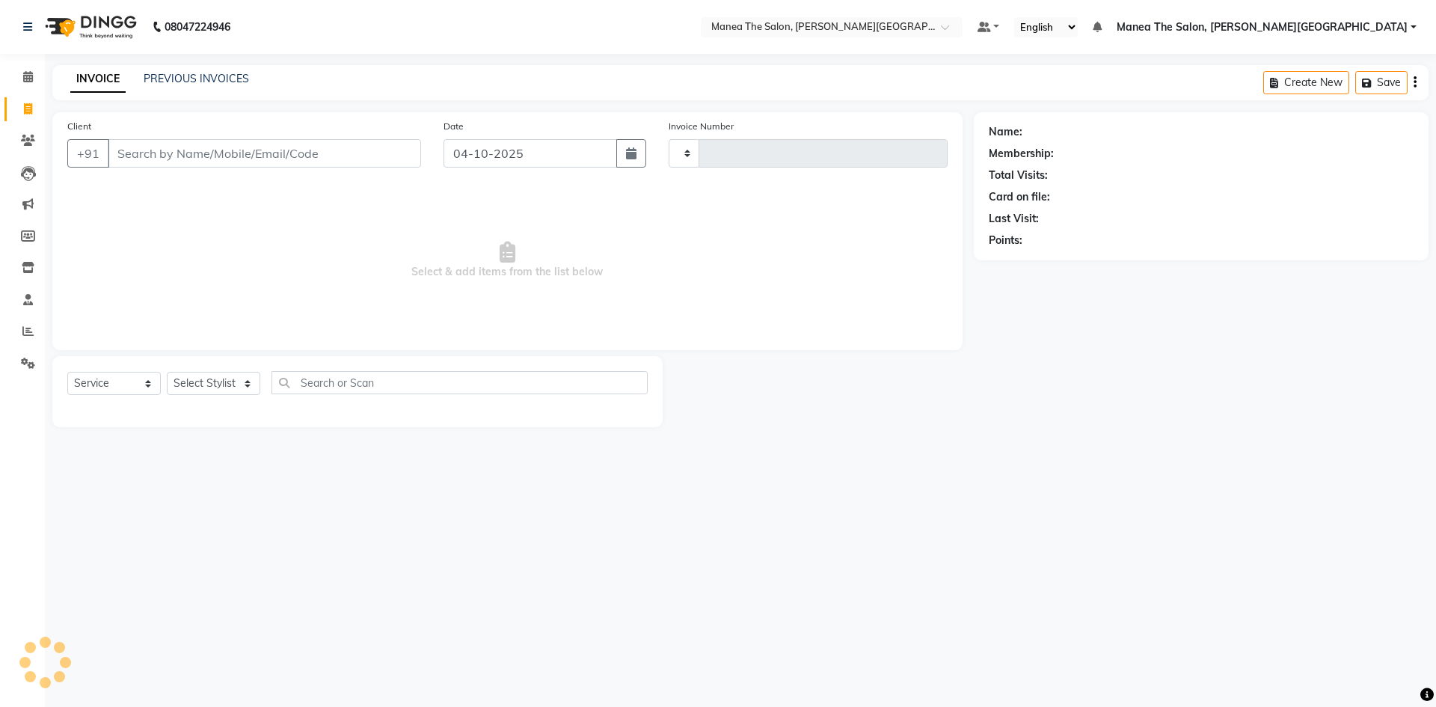
type input "0565"
select select "8762"
